Goal: Task Accomplishment & Management: Manage account settings

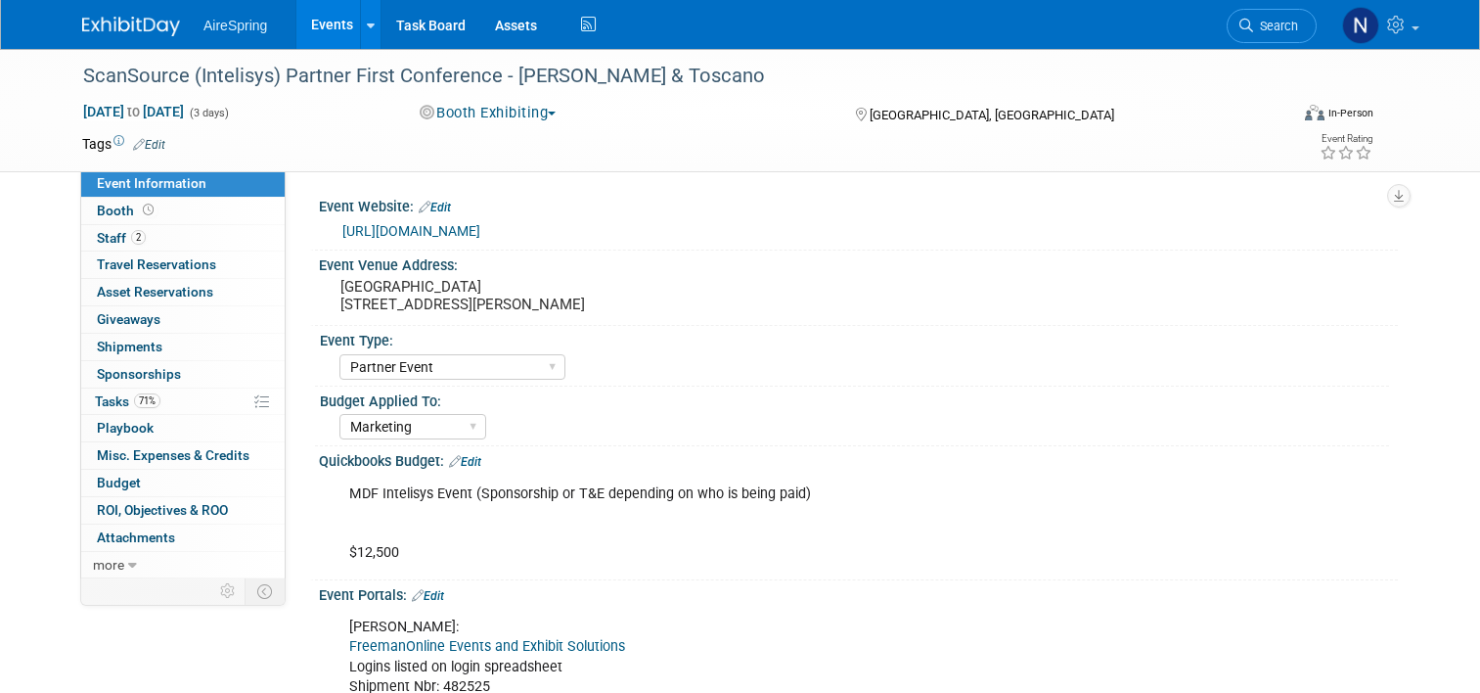
select select "Partner Event"
select select "Marketing"
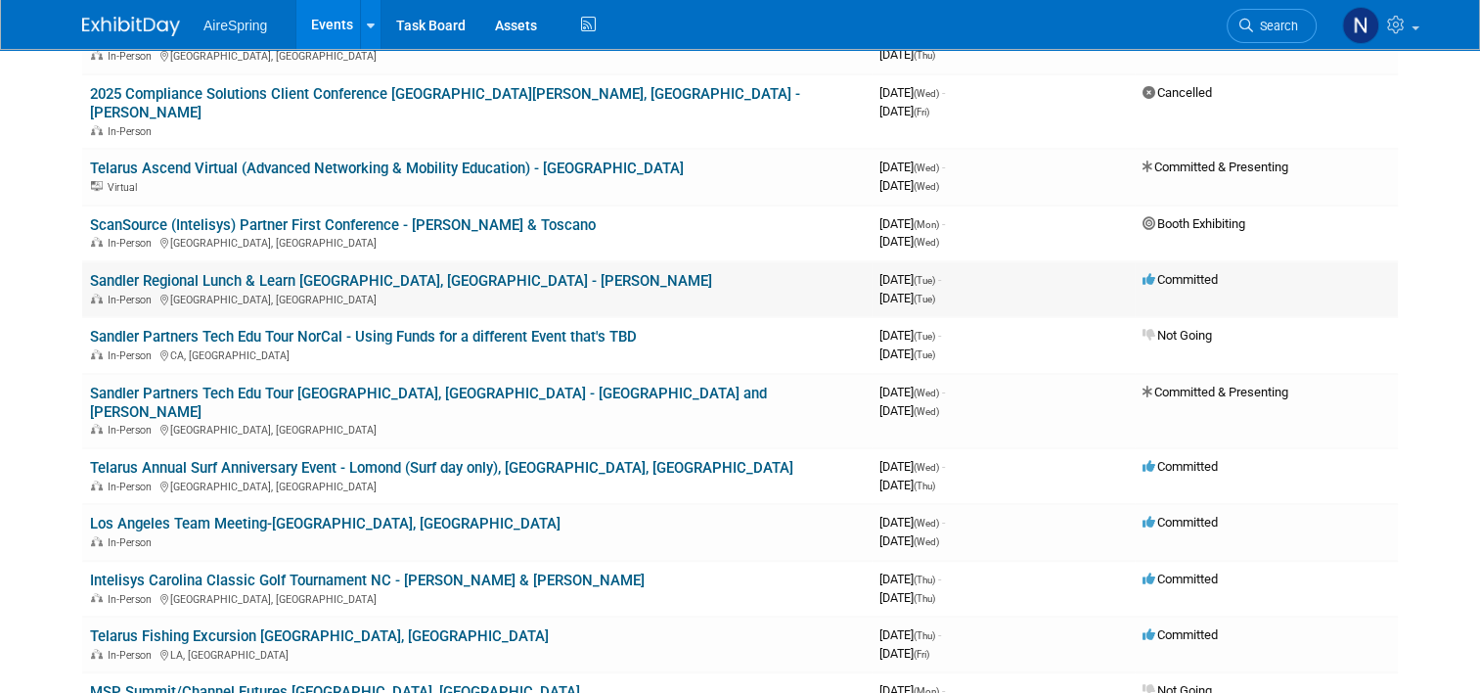
scroll to position [489, 0]
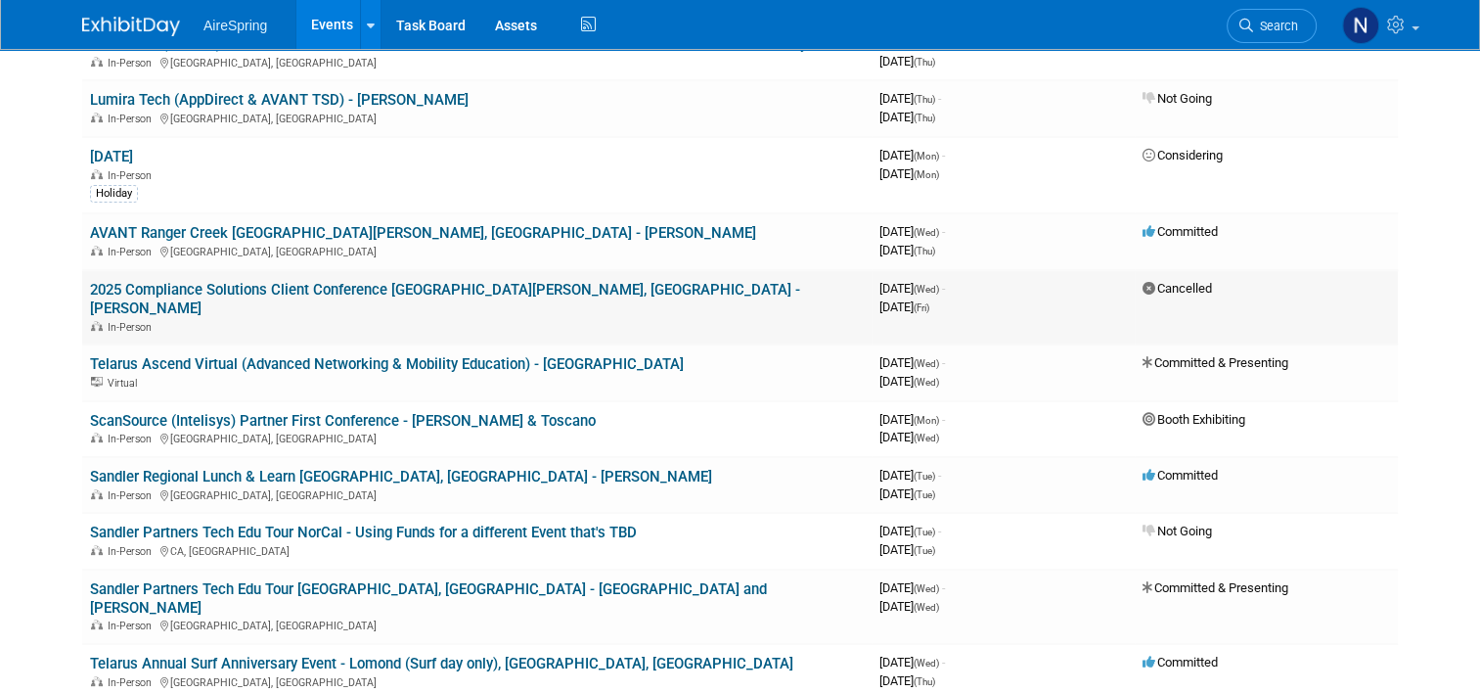
click at [324, 287] on link "2025 Compliance Solutions Client Conference [GEOGRAPHIC_DATA][PERSON_NAME], [GE…" at bounding box center [445, 299] width 710 height 36
click at [312, 355] on link "Telarus Ascend Virtual (Advanced Networking & Mobility Education) - [GEOGRAPHIC…" at bounding box center [387, 364] width 594 height 18
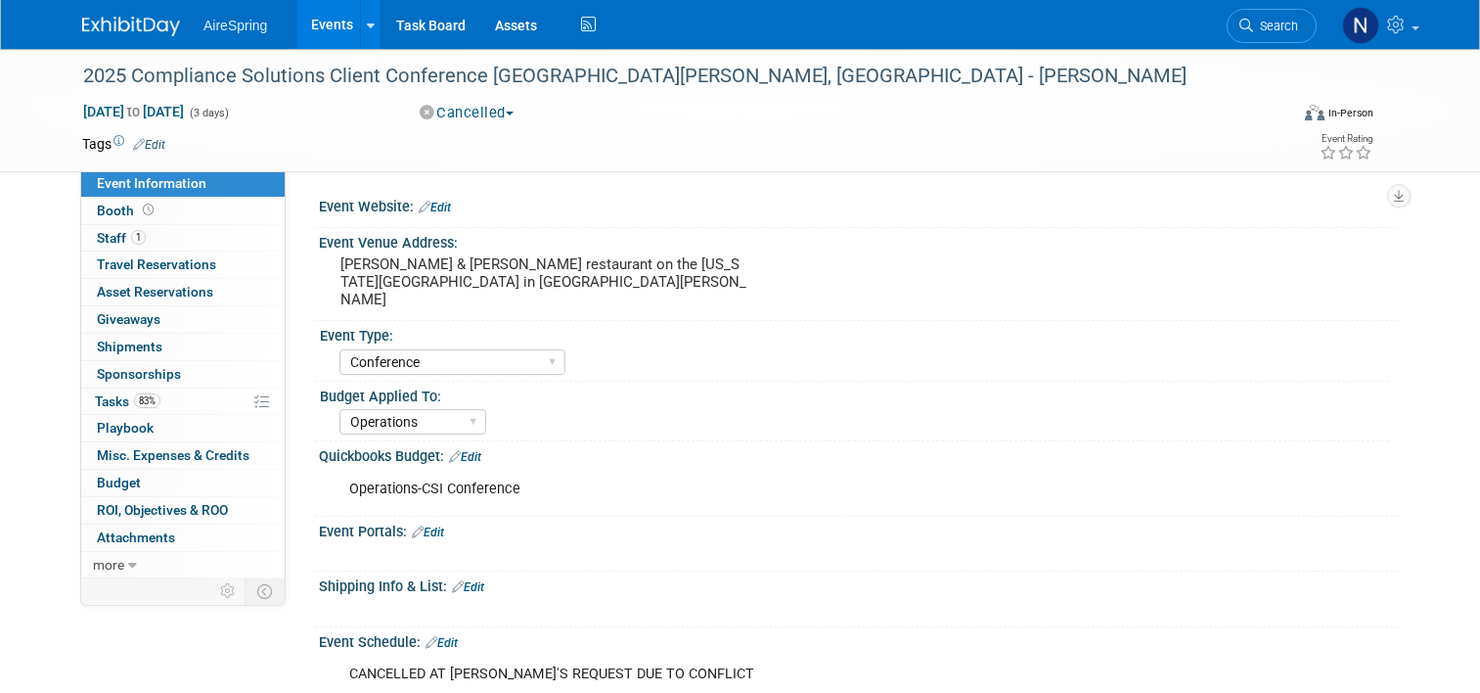
select select "Conference"
select select "Operations"
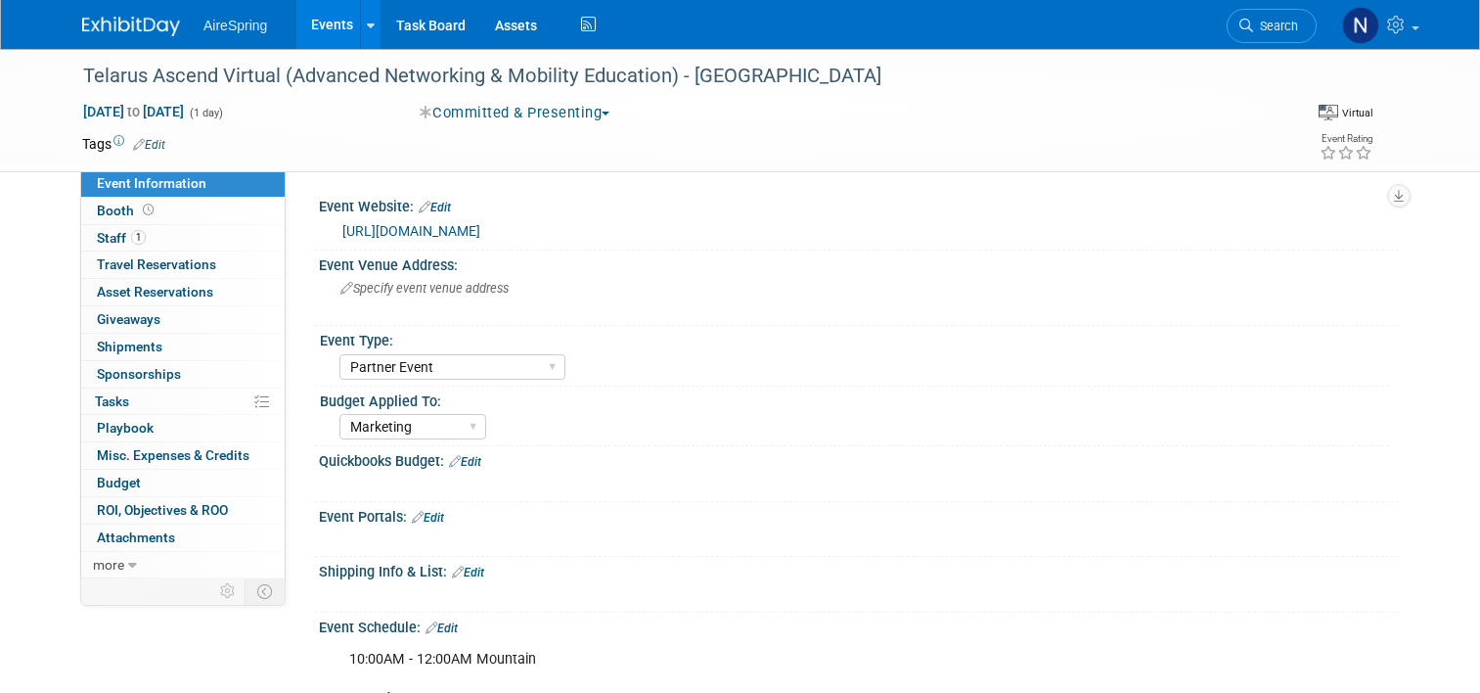
select select "Partner Event"
select select "Marketing"
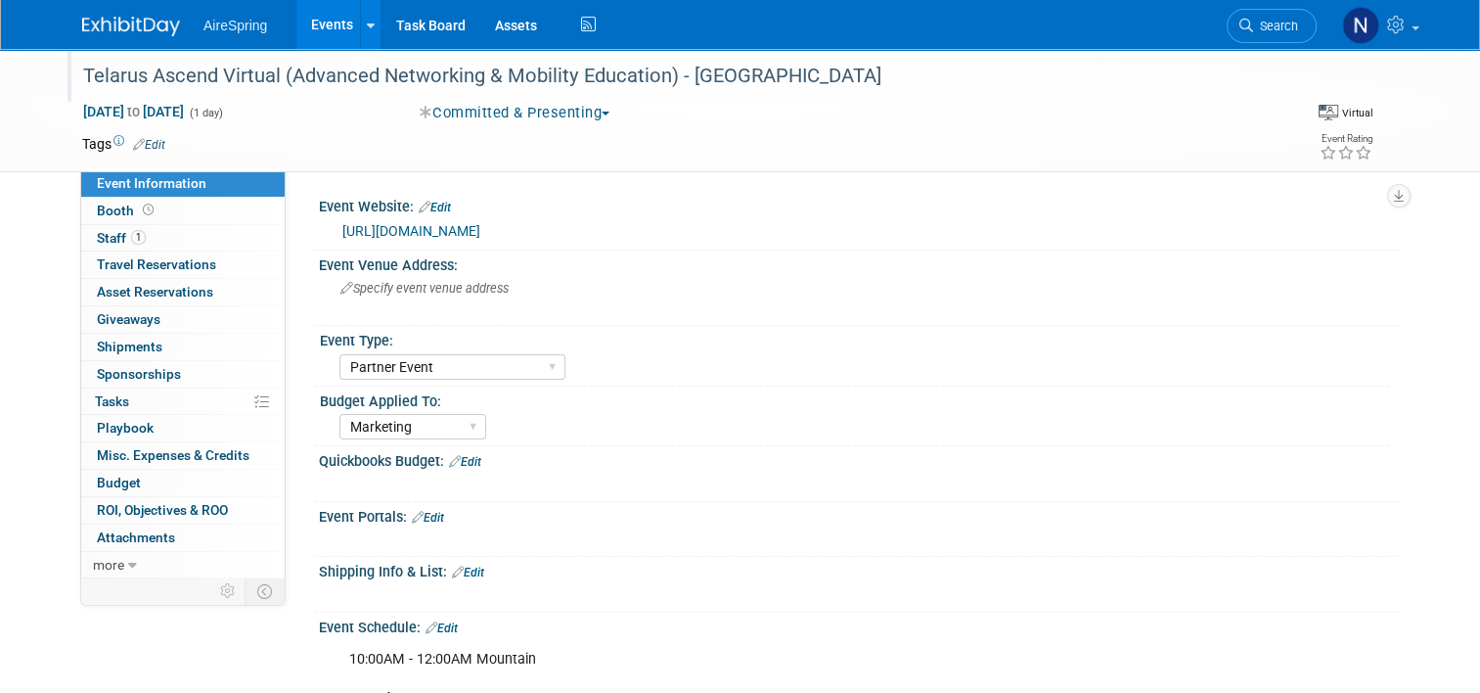
click at [777, 94] on div "Telarus Ascend Virtual (Advanced Networking & Mobility Education) - [GEOGRAPHIC…" at bounding box center [677, 80] width 1203 height 32
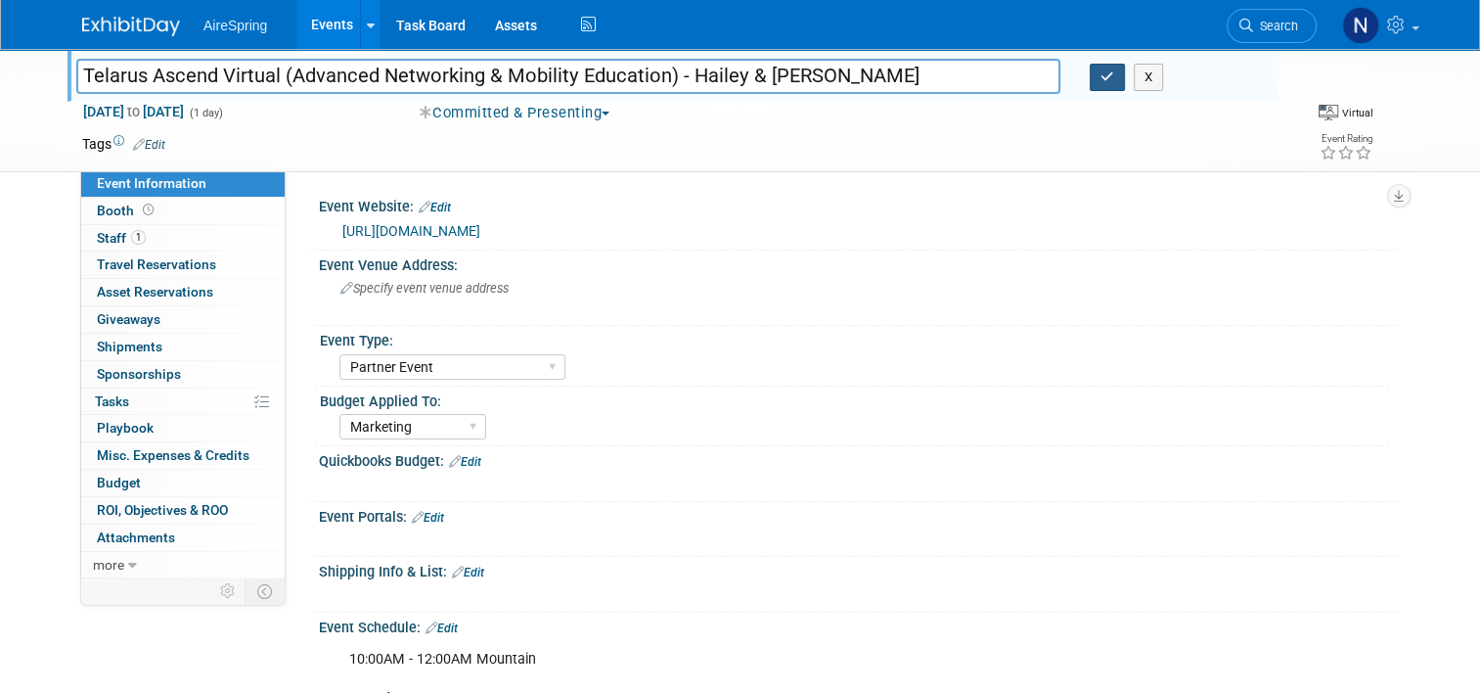
type input "Telarus Ascend Virtual (Advanced Networking & Mobility Education) - Hailey & Si…"
click at [1120, 80] on button "button" at bounding box center [1107, 77] width 35 height 27
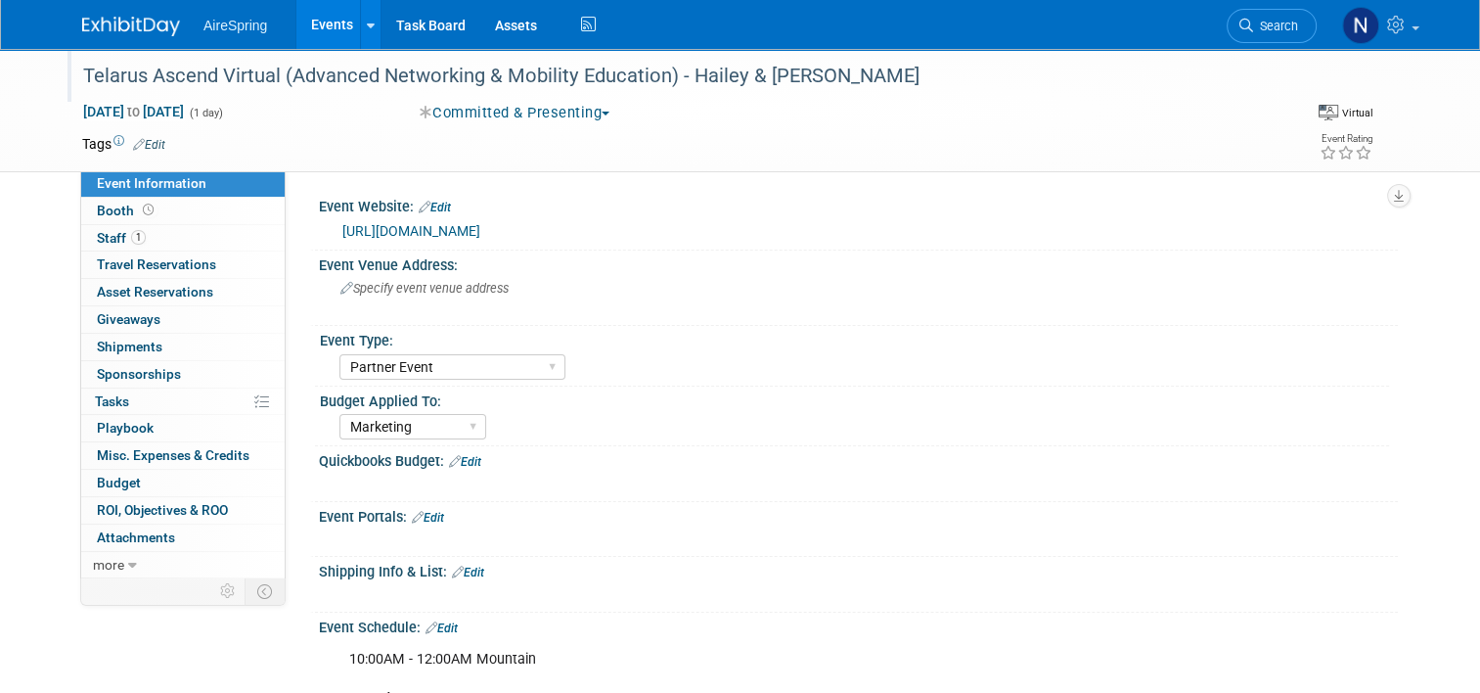
click at [441, 225] on link "https://events.zoom.us/ev/Avro6gSq4bfSDjV4yswsozob5fYmvQyYw_EY6tifwQZ8Vkbvxbg0~…" at bounding box center [411, 231] width 138 height 16
click at [95, 407] on span "Tasks 0%" at bounding box center [112, 401] width 34 height 16
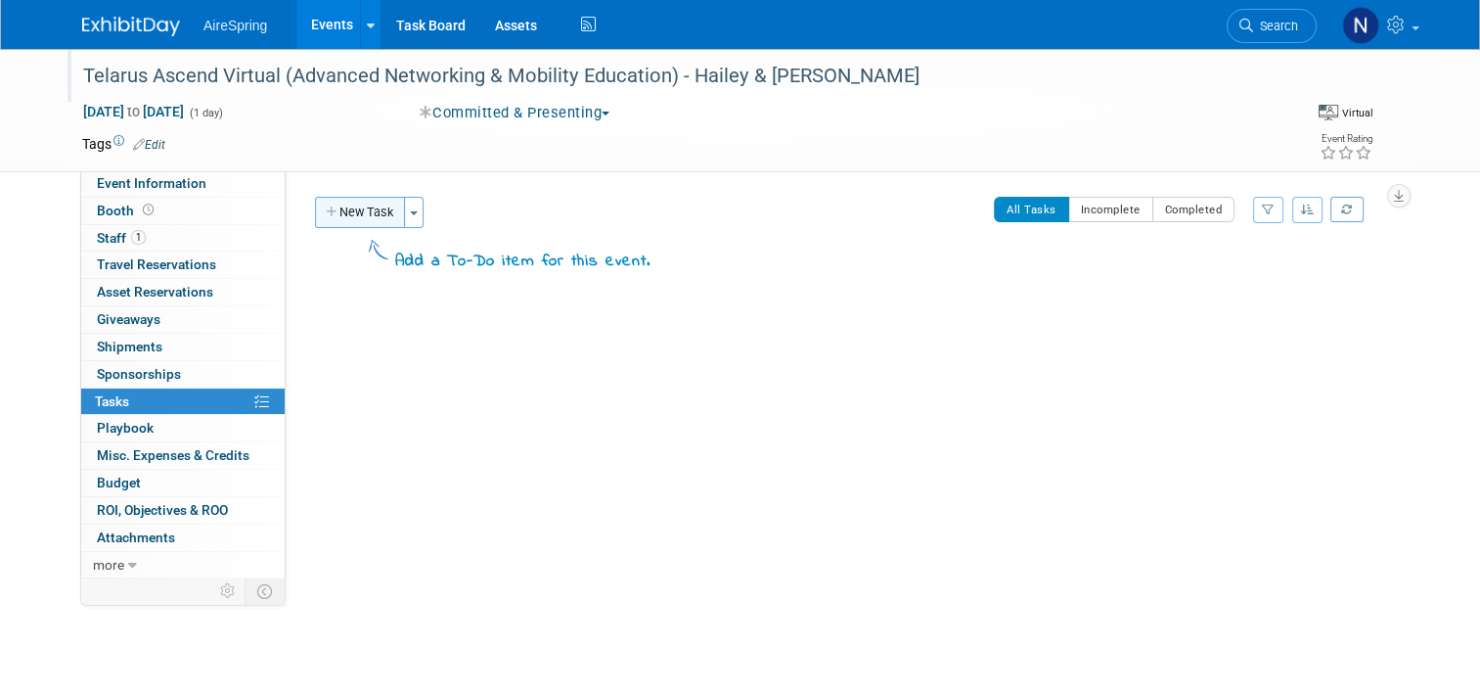
click at [344, 212] on button "New Task" at bounding box center [360, 212] width 90 height 31
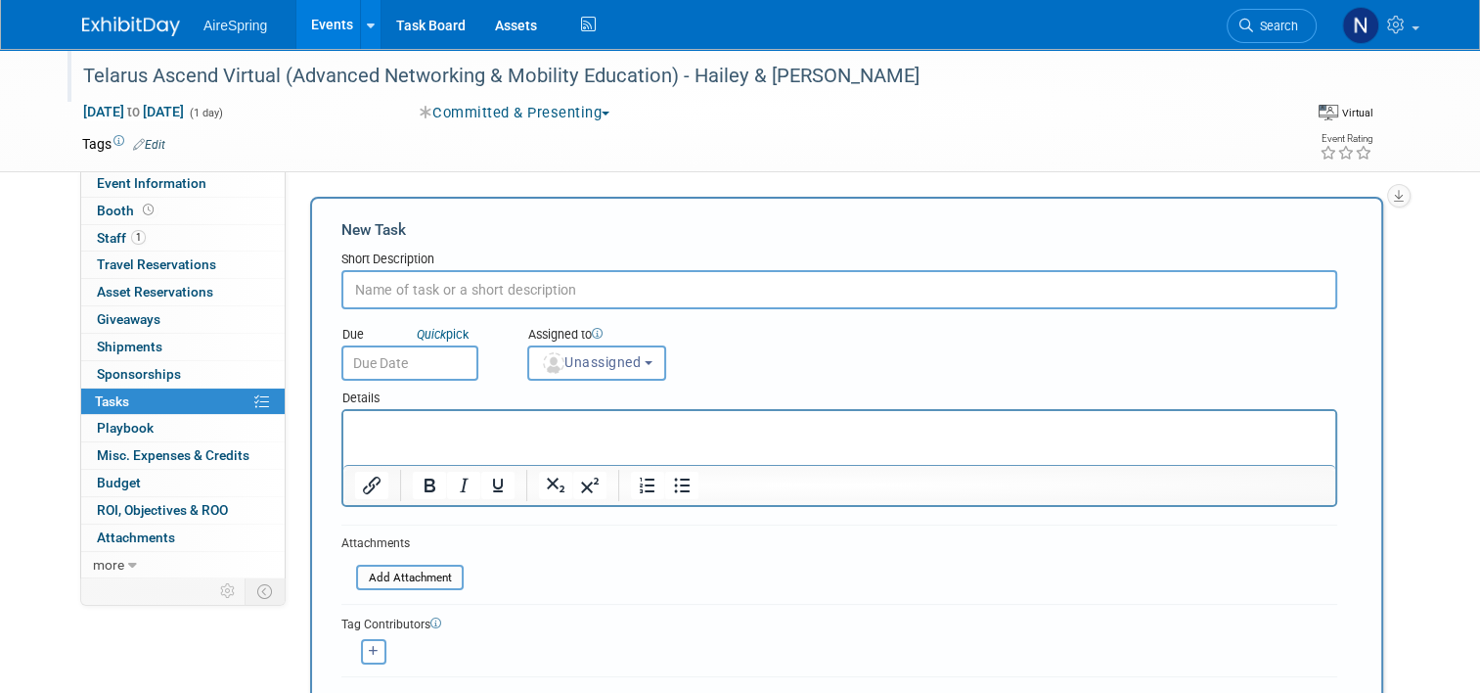
click at [818, 292] on input "text" at bounding box center [840, 289] width 996 height 39
type input "Register Attendees"
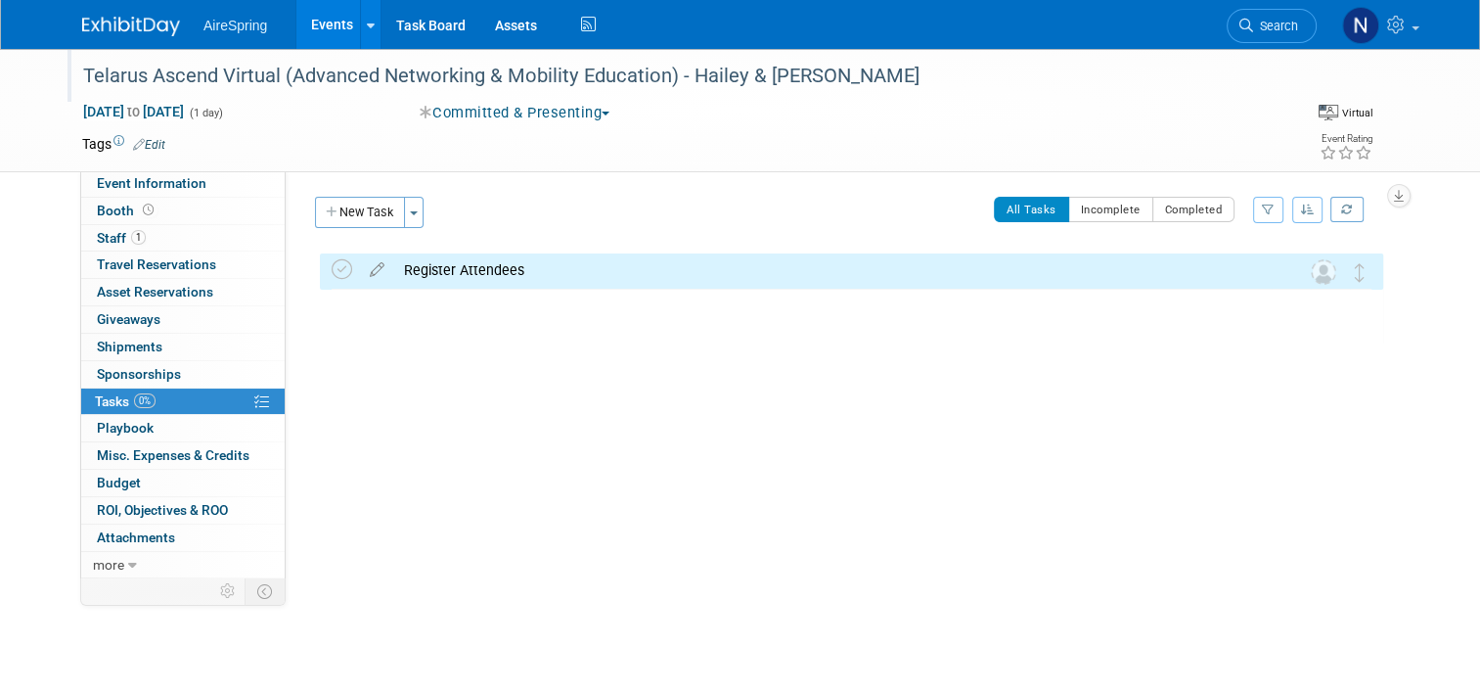
click at [464, 279] on div "Register Attendees" at bounding box center [833, 269] width 878 height 33
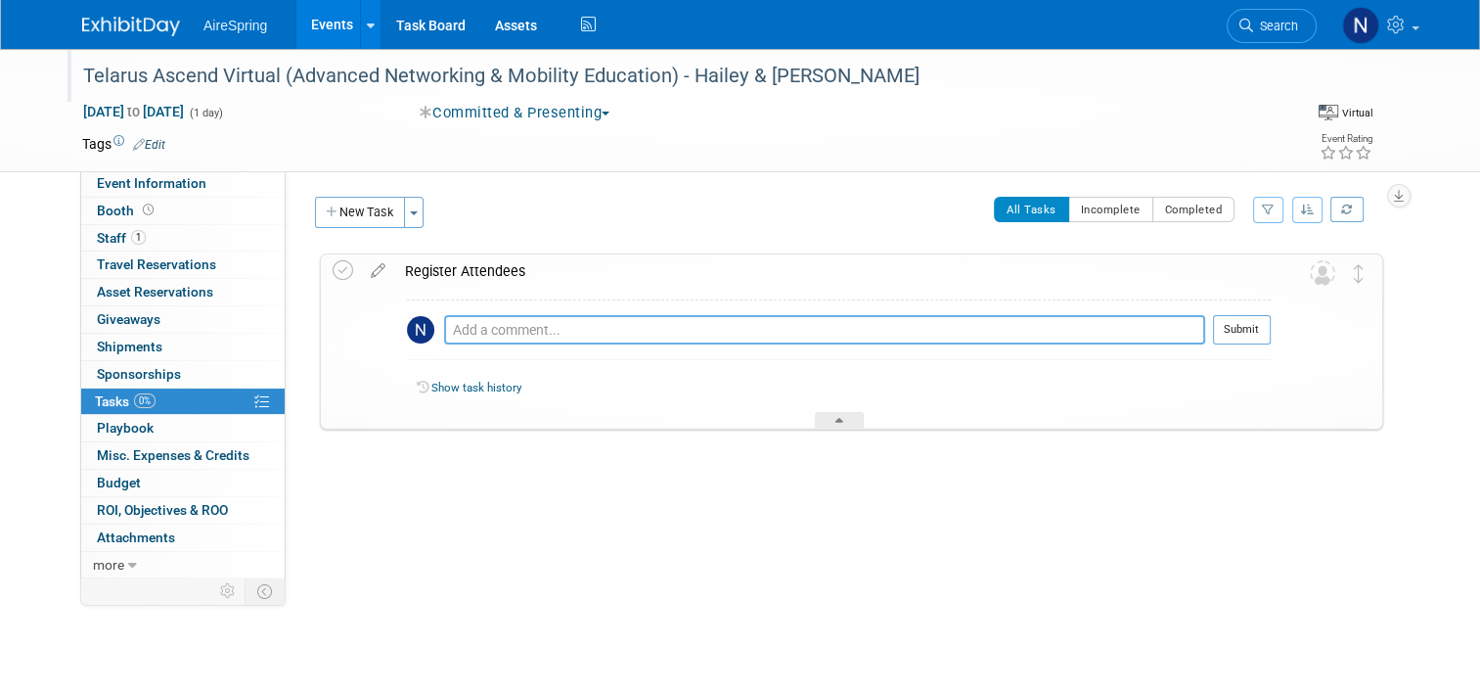
click at [459, 330] on textarea at bounding box center [824, 329] width 761 height 29
type textarea "H"
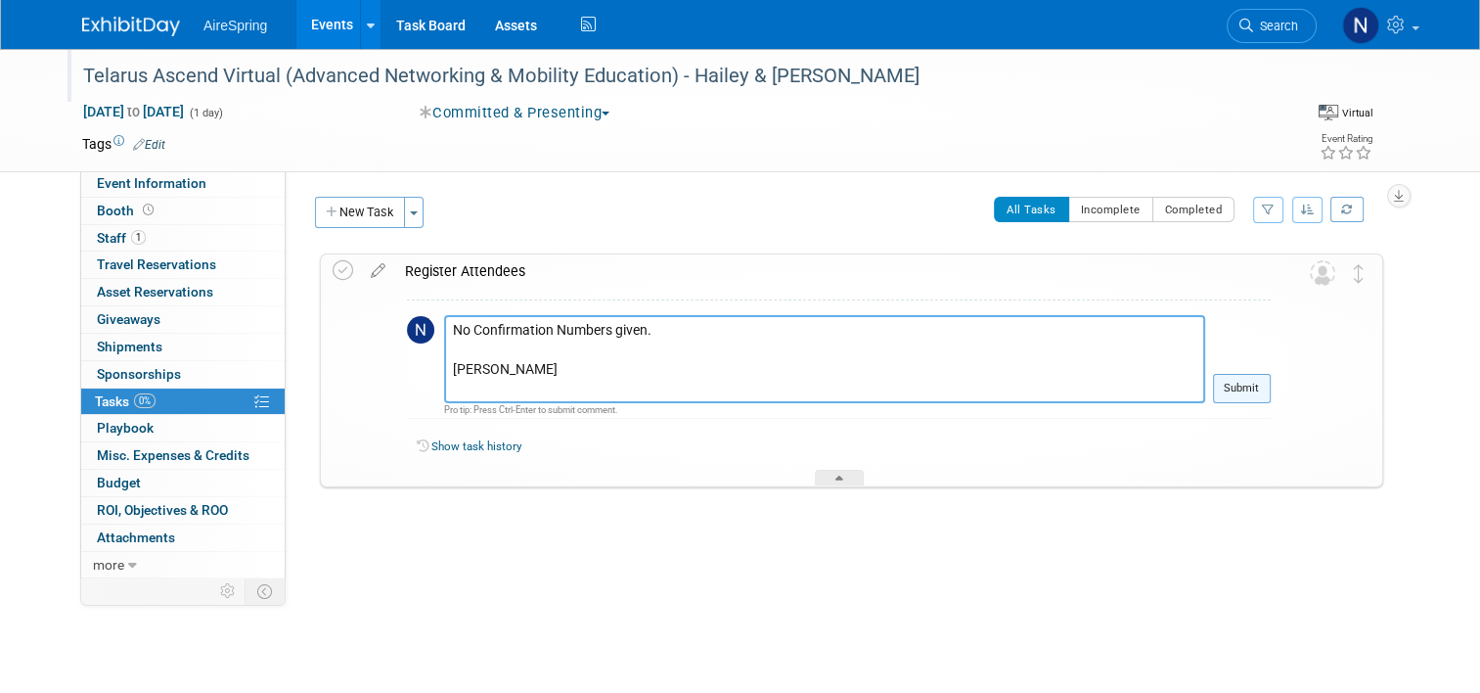
type textarea "No Confirmation Numbers given. Hailey Sigmon"
click at [1269, 393] on button "Submit" at bounding box center [1242, 388] width 58 height 29
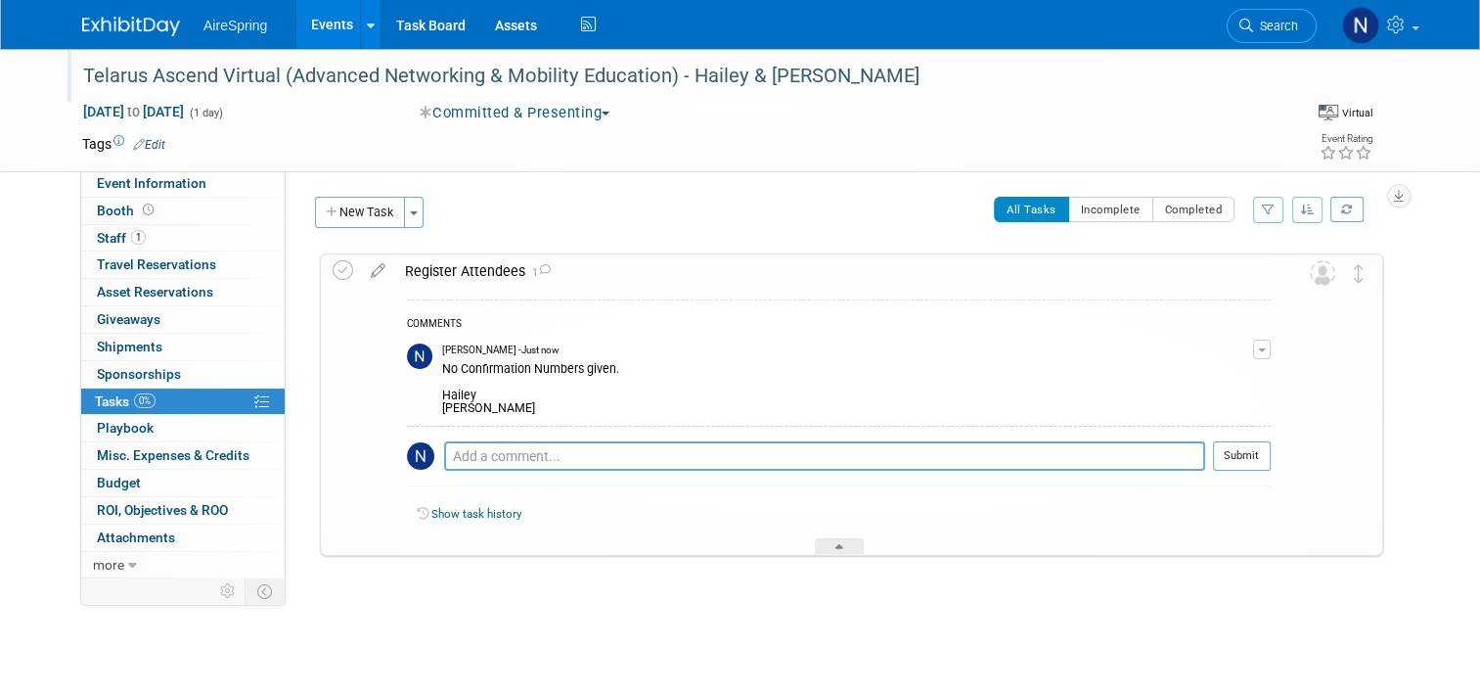
click at [1271, 353] on button "button" at bounding box center [1262, 350] width 18 height 20
click at [1262, 382] on link "Edit Comment" at bounding box center [1193, 377] width 155 height 27
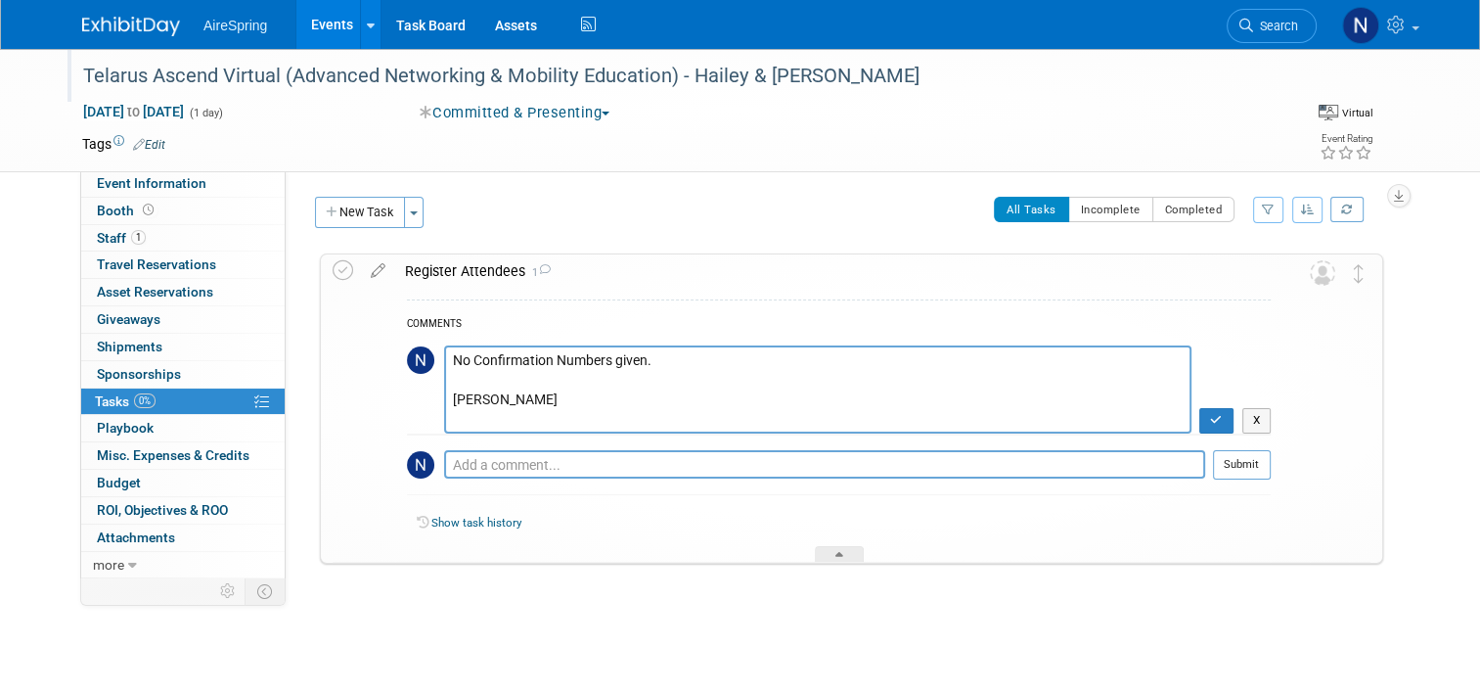
click at [628, 395] on textarea "No Confirmation Numbers given. Hailey Sigmon" at bounding box center [818, 388] width 748 height 87
click at [607, 389] on textarea "No Confirmation Numbers given. Hailey Sigmon" at bounding box center [818, 388] width 748 height 87
click at [607, 396] on textarea "No Confirmation Numbers given. Hailey Sigmon" at bounding box center [818, 388] width 748 height 87
click at [607, 397] on textarea "No Confirmation Numbers given. Hailey Sigmon" at bounding box center [818, 388] width 748 height 87
click at [580, 419] on textarea "No Confirmation Numbers given. Hailey Sigmon" at bounding box center [818, 388] width 748 height 87
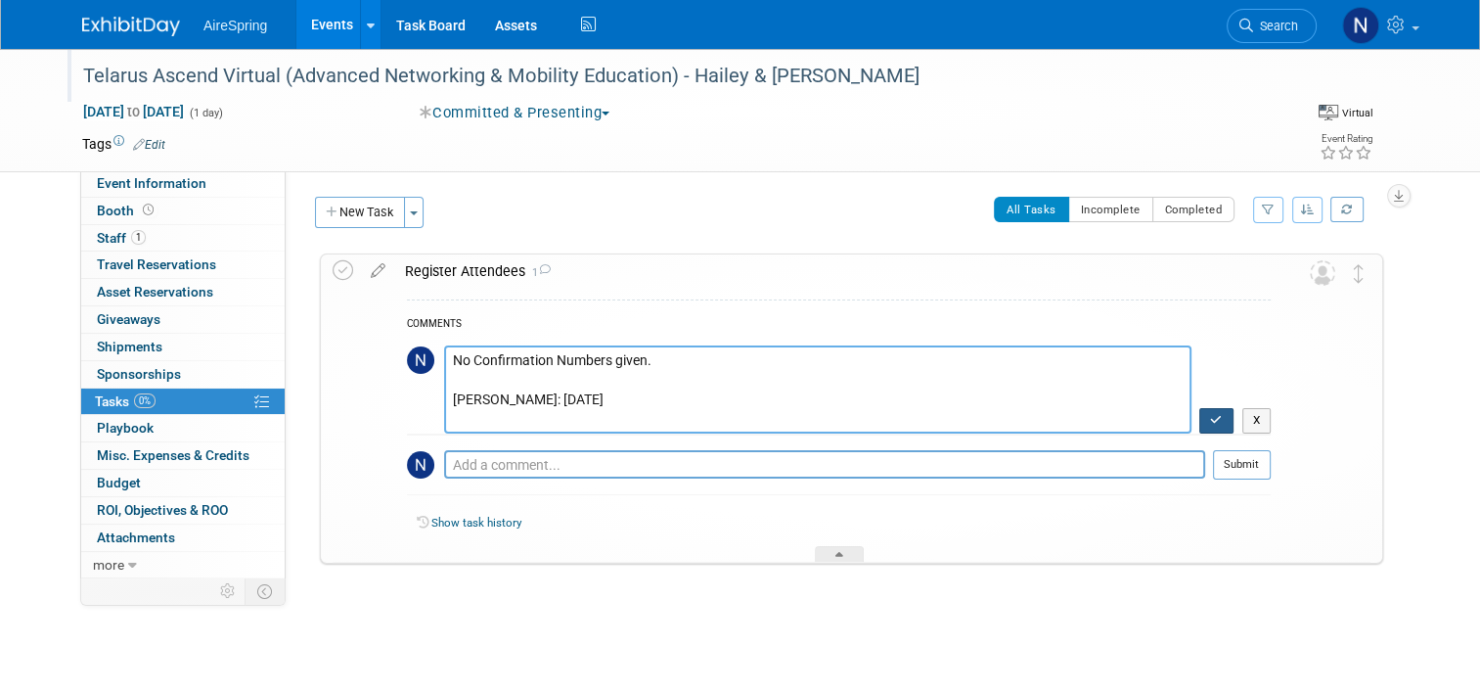
type textarea "No Confirmation Numbers given. Hailey Sigmon: 8.22.25"
click at [1234, 430] on button "button" at bounding box center [1217, 420] width 34 height 25
